Goal: Find specific page/section: Find specific page/section

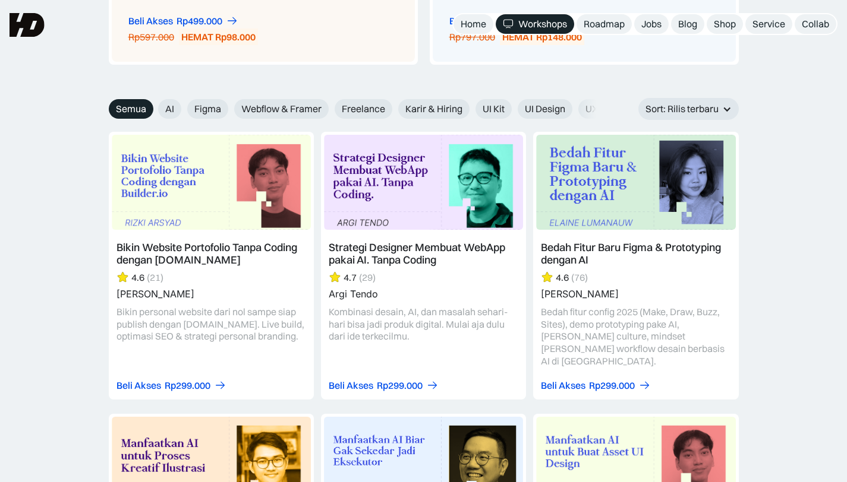
scroll to position [1290, 0]
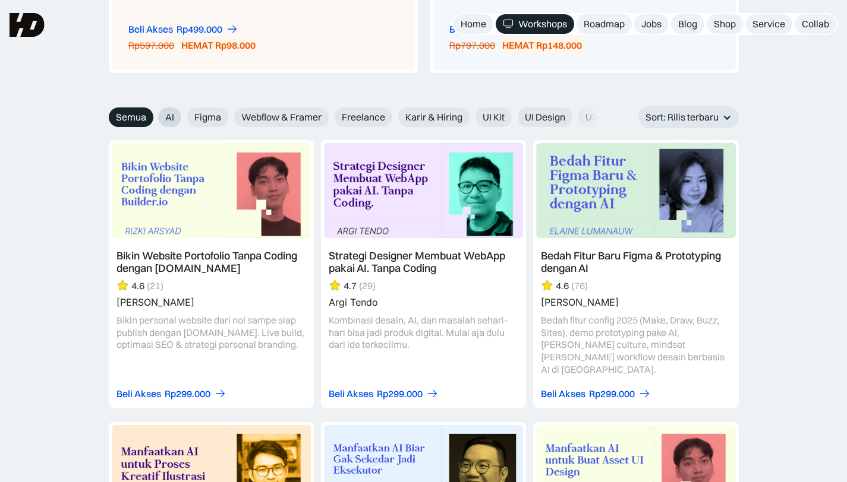
click at [170, 112] on span "AI" at bounding box center [169, 117] width 9 height 12
click at [154, 112] on input "AI" at bounding box center [150, 113] width 8 height 8
radio input "true"
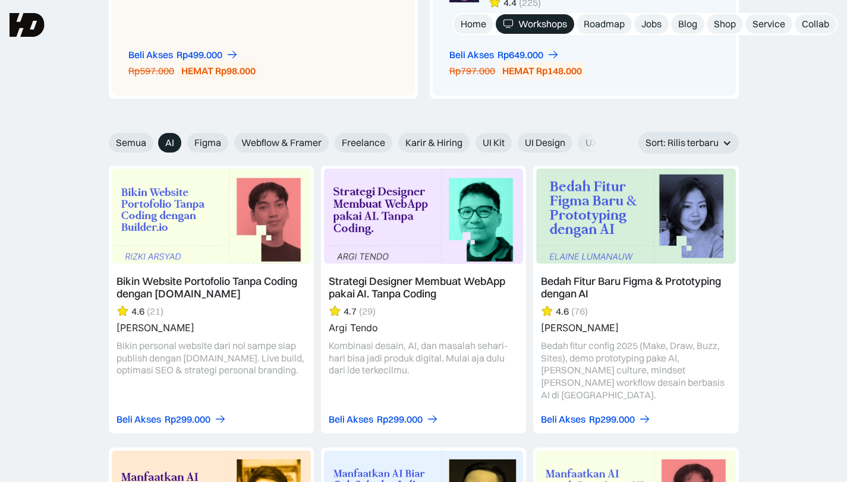
scroll to position [1258, 0]
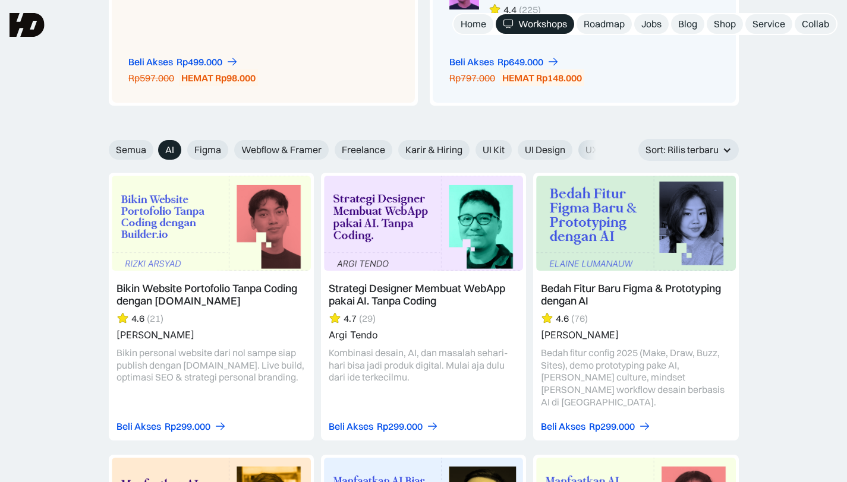
click at [595, 150] on span "UX Design" at bounding box center [607, 150] width 44 height 12
click at [574, 150] on input "UX Design" at bounding box center [570, 146] width 8 height 8
radio input "true"
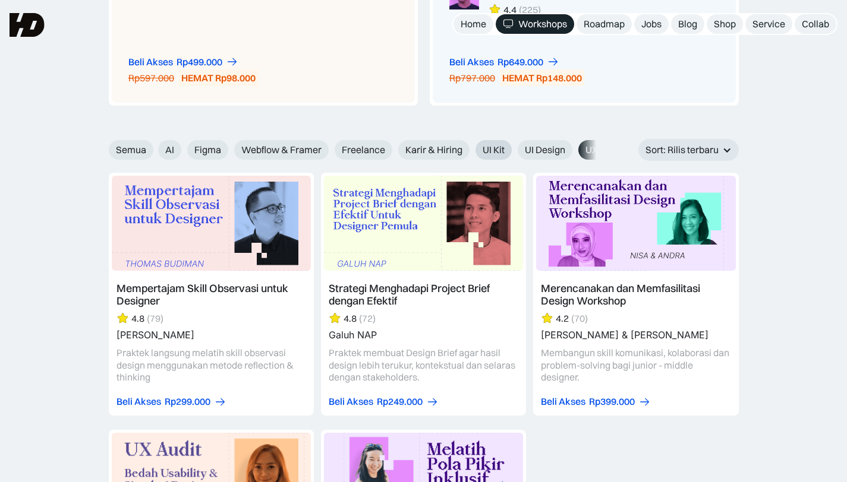
click at [500, 149] on span "UI Kit" at bounding box center [493, 150] width 22 height 12
click at [471, 149] on input "UI Kit" at bounding box center [467, 146] width 8 height 8
radio input "true"
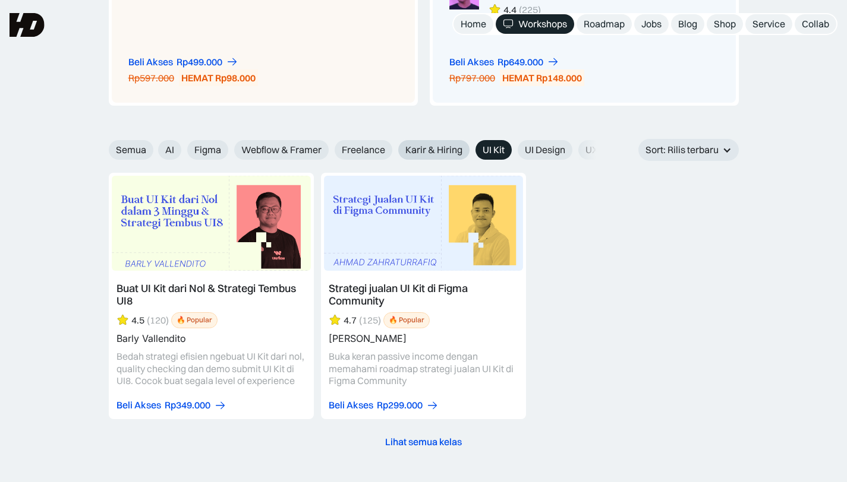
click at [443, 145] on span "Karir & Hiring" at bounding box center [433, 150] width 57 height 12
click at [394, 145] on input "Karir & Hiring" at bounding box center [390, 146] width 8 height 8
radio input "true"
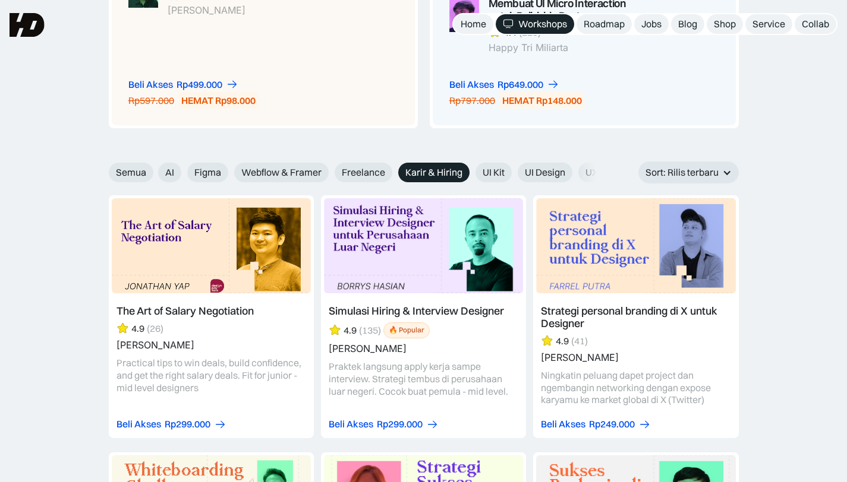
scroll to position [1231, 0]
